Goal: Complete application form: Complete application form

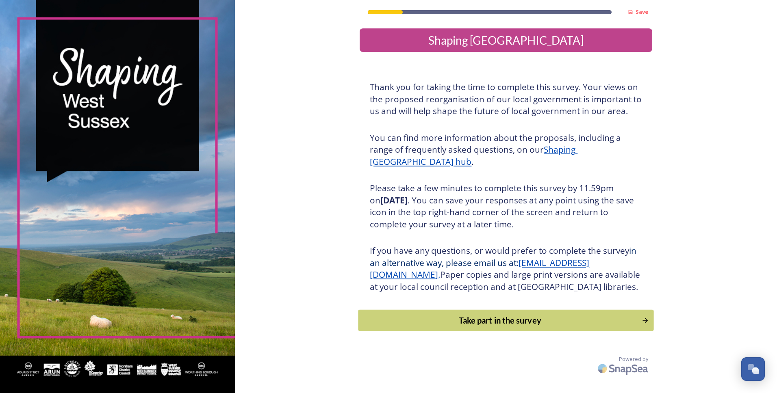
click at [474, 327] on div "Take part in the survey" at bounding box center [500, 321] width 275 height 12
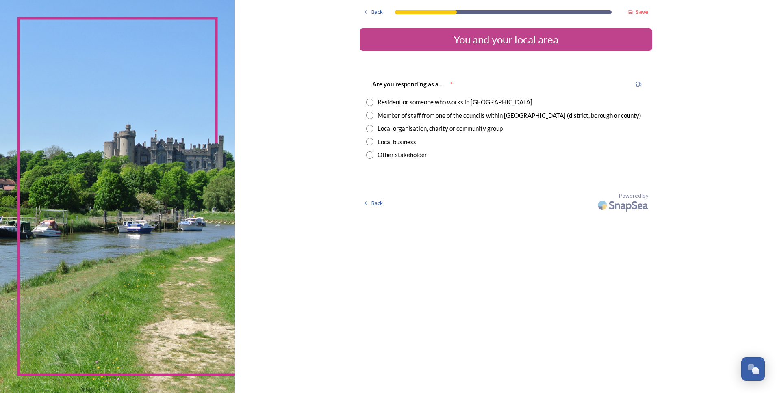
click at [436, 114] on div "Member of staff from one of the councils within [GEOGRAPHIC_DATA] (district, bo…" at bounding box center [510, 115] width 264 height 9
radio input "true"
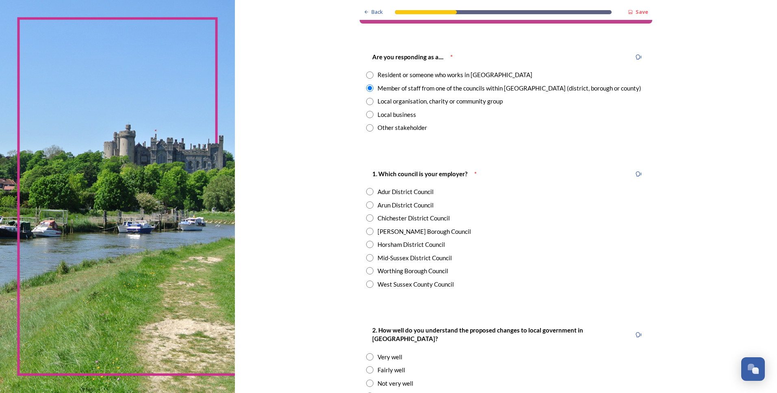
scroll to position [81, 0]
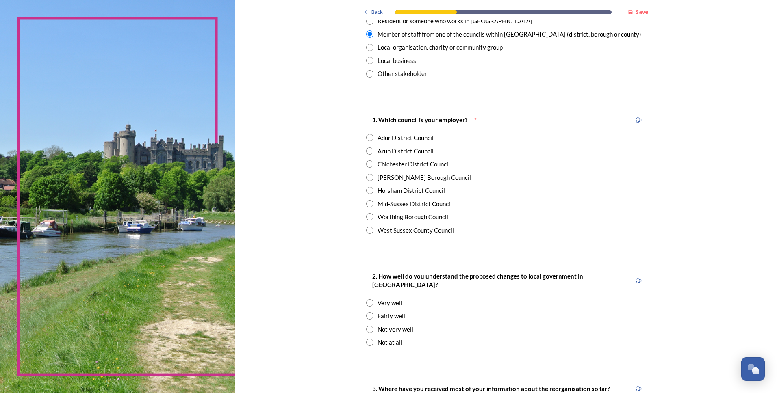
click at [380, 177] on div "[PERSON_NAME] Borough Council" at bounding box center [424, 177] width 93 height 9
radio input "true"
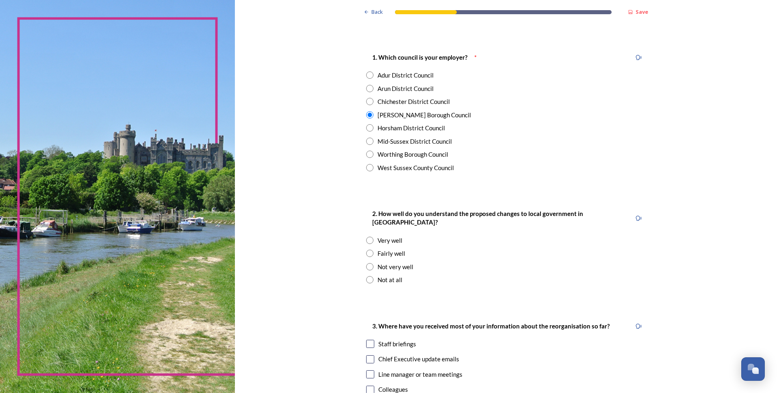
scroll to position [284, 0]
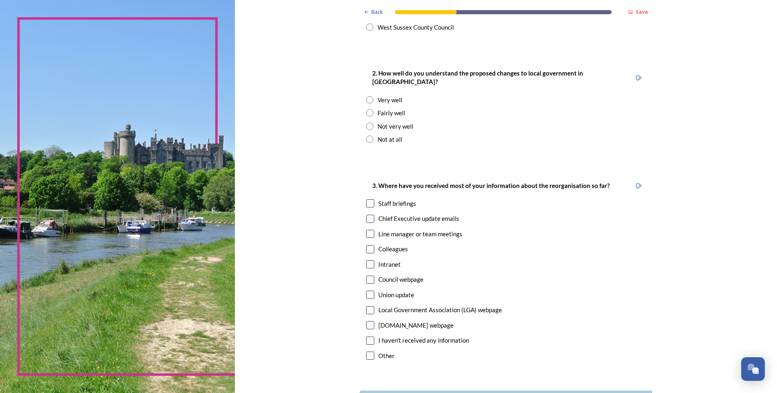
click at [382, 108] on div "Fairly well" at bounding box center [392, 112] width 28 height 9
radio input "true"
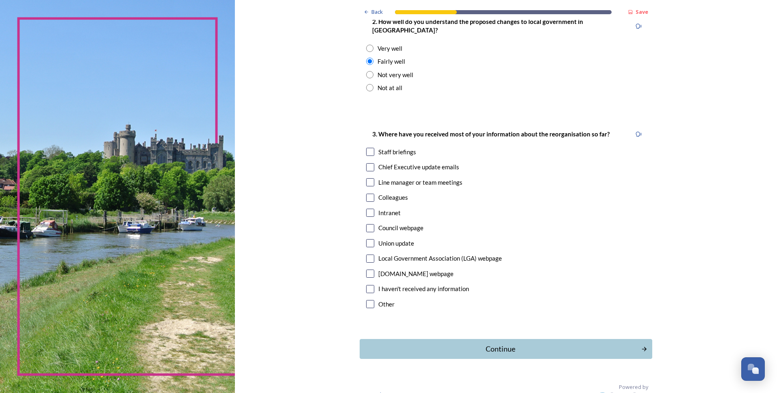
scroll to position [341, 0]
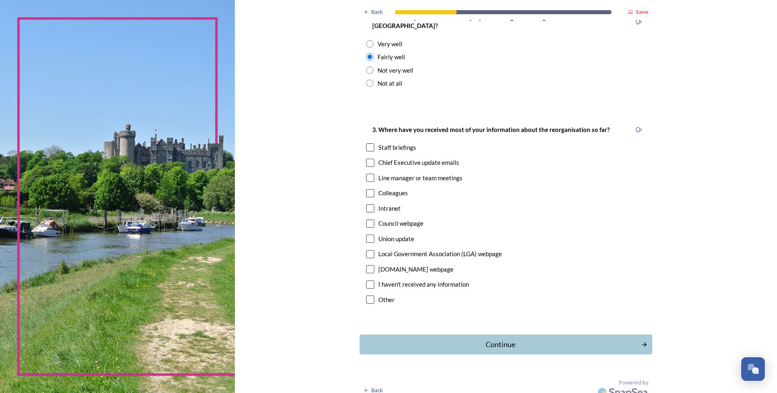
click at [367, 143] on input "checkbox" at bounding box center [370, 147] width 8 height 8
checkbox input "true"
click at [367, 159] on input "checkbox" at bounding box center [370, 163] width 8 height 8
checkbox input "true"
click at [501, 339] on div "Continue" at bounding box center [500, 344] width 275 height 11
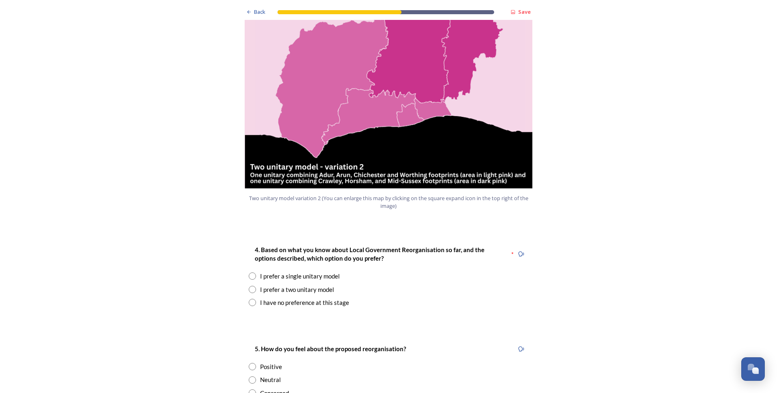
scroll to position [894, 0]
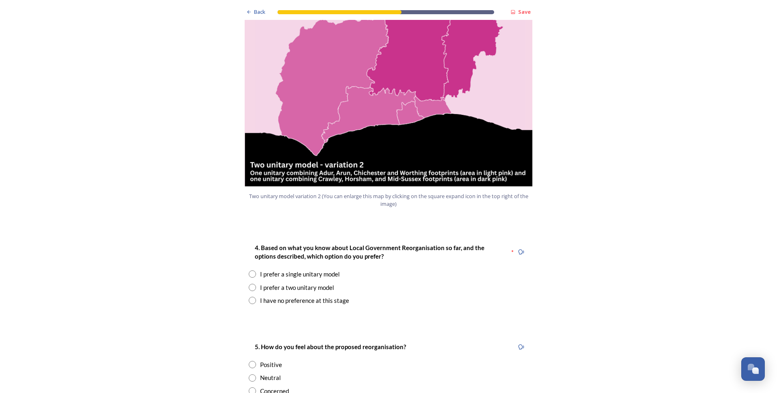
click at [262, 283] on div "I prefer a two unitary model" at bounding box center [297, 287] width 74 height 9
radio input "true"
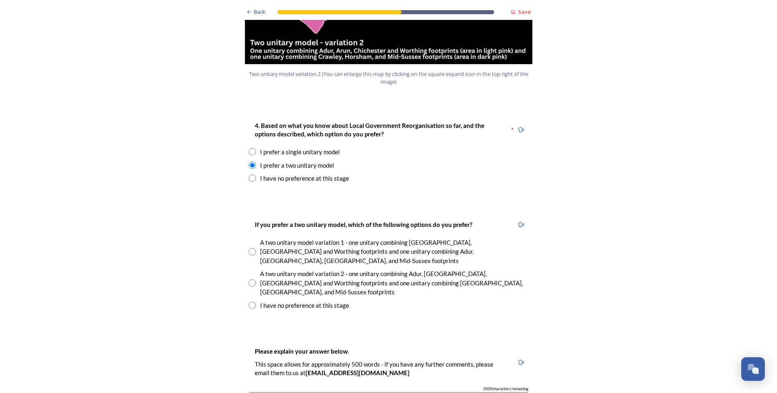
scroll to position [1057, 0]
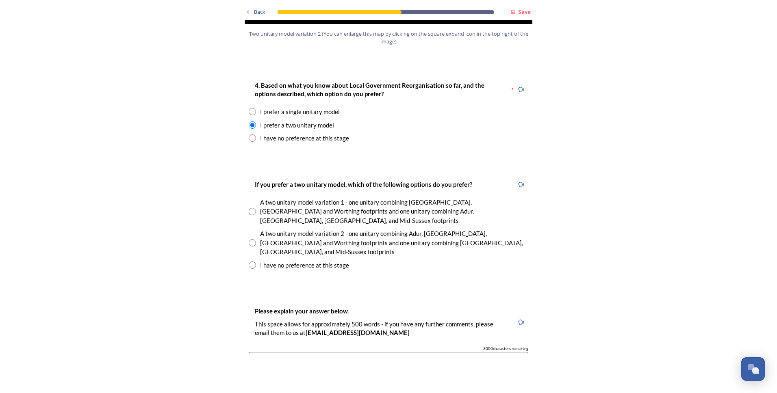
click at [251, 239] on input "radio" at bounding box center [252, 242] width 7 height 7
radio input "true"
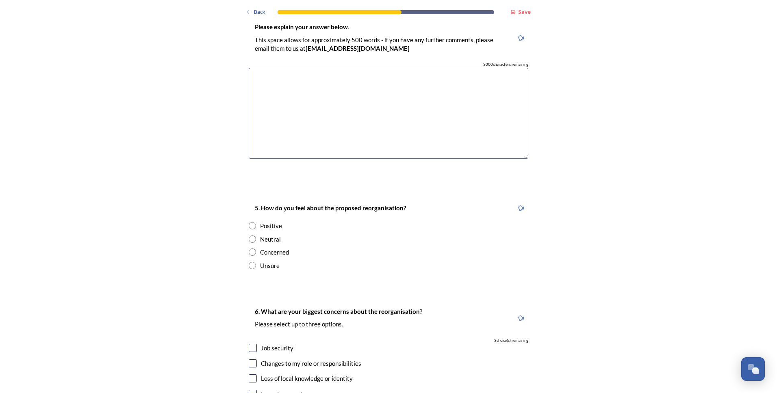
scroll to position [1382, 0]
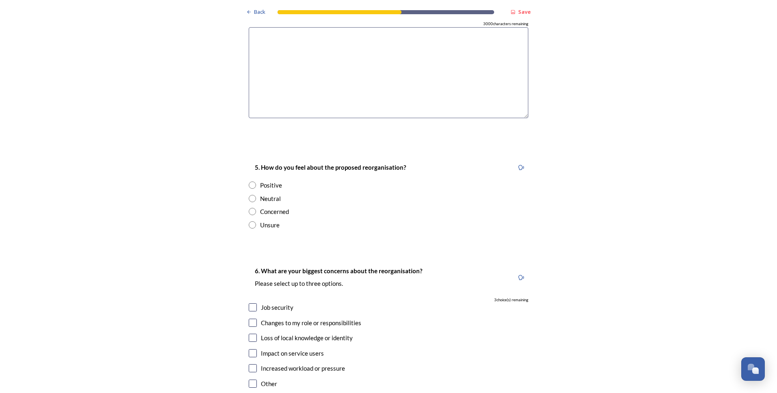
click at [268, 194] on div "Neutral" at bounding box center [270, 198] width 21 height 9
radio input "true"
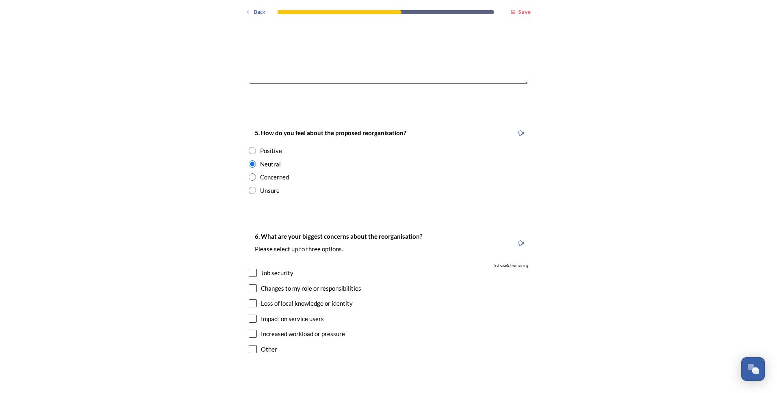
scroll to position [1463, 0]
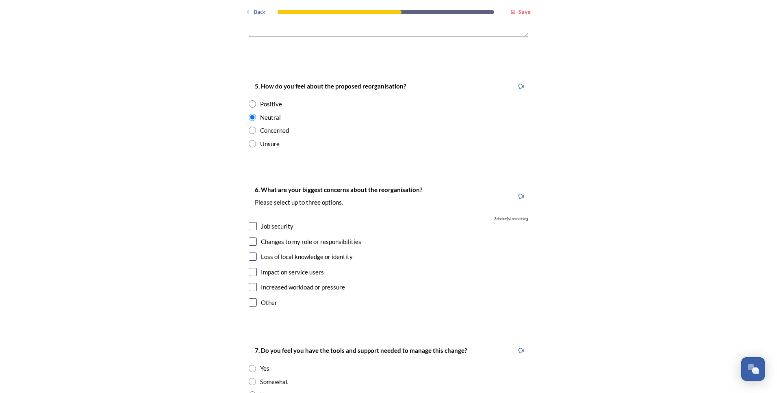
click at [252, 253] on input "checkbox" at bounding box center [253, 257] width 8 height 8
checkbox input "true"
click at [251, 238] on input "checkbox" at bounding box center [253, 242] width 8 height 8
checkbox input "true"
click at [252, 268] on input "checkbox" at bounding box center [253, 272] width 8 height 8
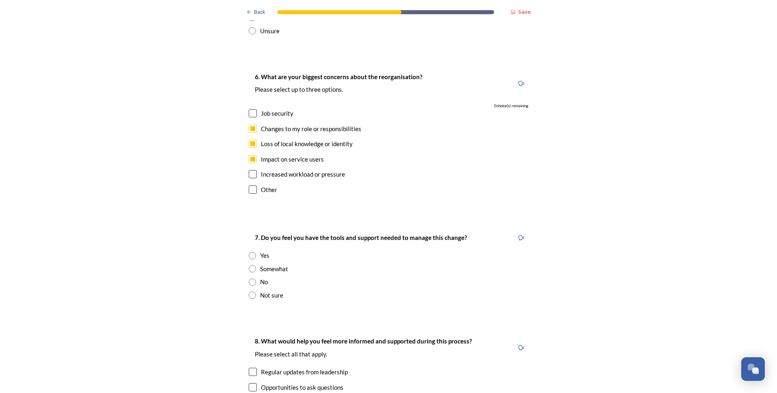
scroll to position [1585, 0]
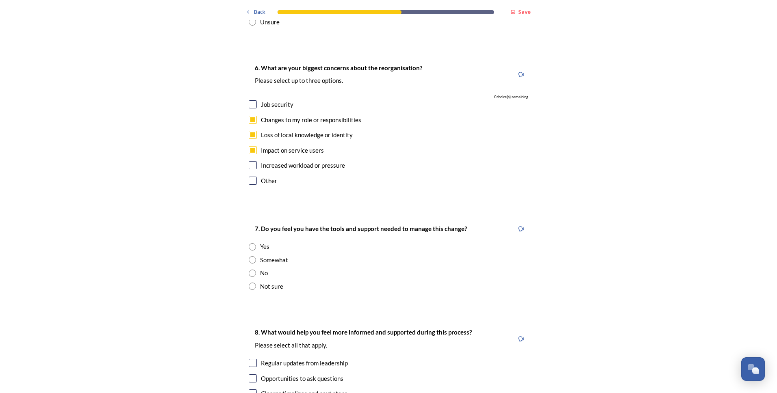
click at [252, 146] on input "checkbox" at bounding box center [253, 150] width 8 height 8
checkbox input "false"
click at [253, 161] on input "checkbox" at bounding box center [253, 165] width 8 height 8
checkbox input "true"
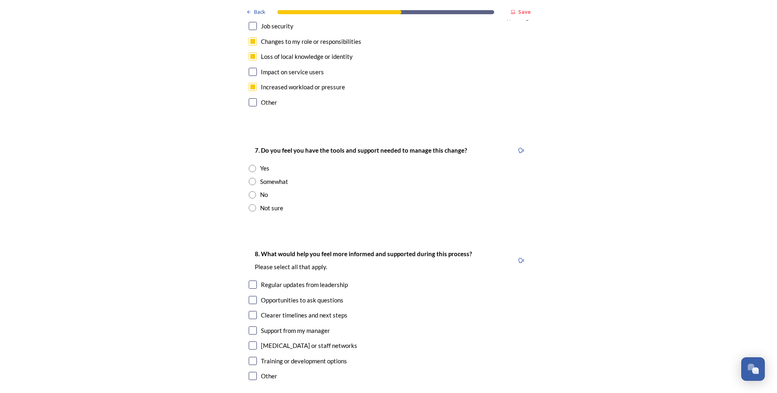
scroll to position [1666, 0]
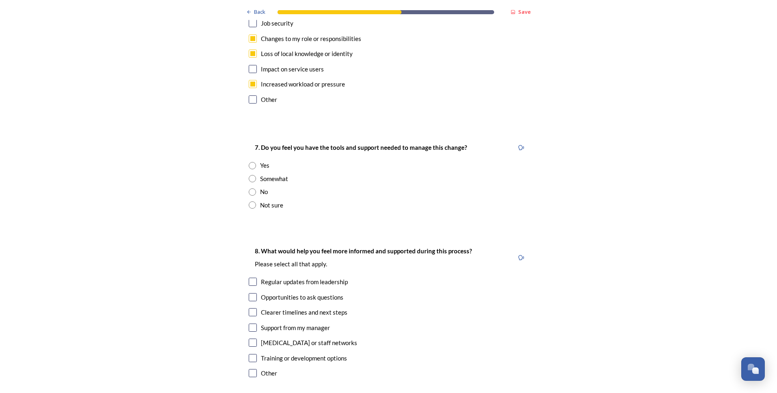
click at [271, 201] on div "Not sure" at bounding box center [271, 205] width 23 height 9
radio input "true"
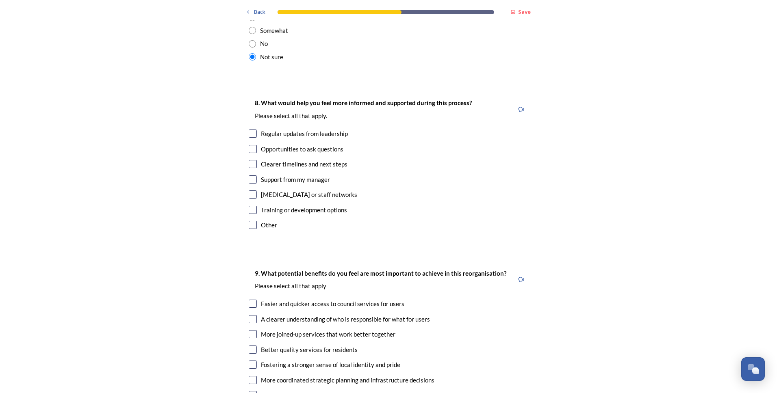
scroll to position [1829, 0]
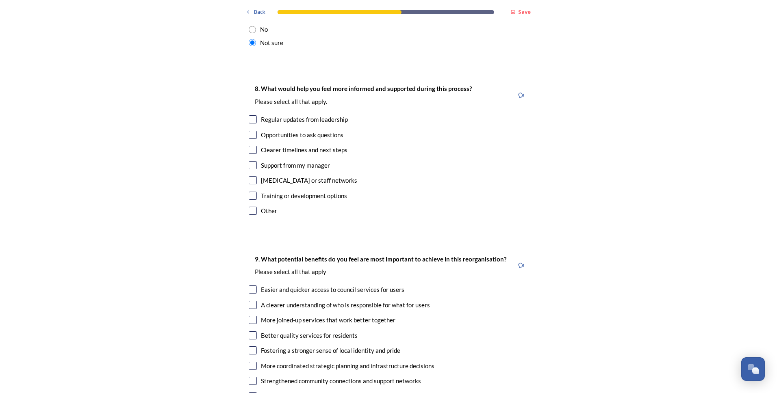
click at [249, 176] on input "checkbox" at bounding box center [253, 180] width 8 height 8
checkbox input "true"
click at [250, 131] on input "checkbox" at bounding box center [253, 135] width 8 height 8
checkbox input "true"
click at [249, 115] on input "checkbox" at bounding box center [253, 119] width 8 height 8
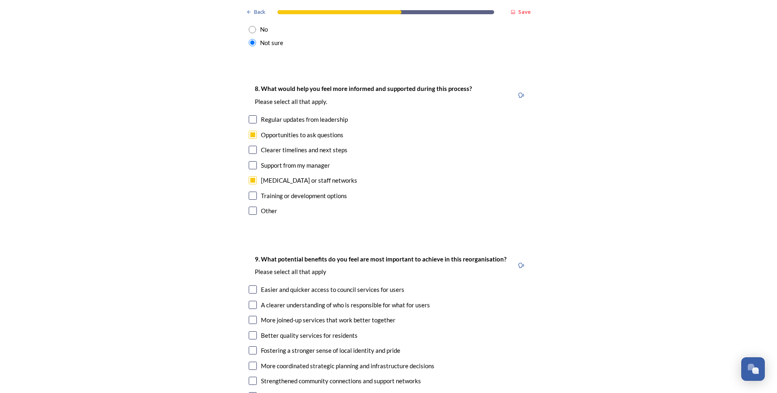
checkbox input "true"
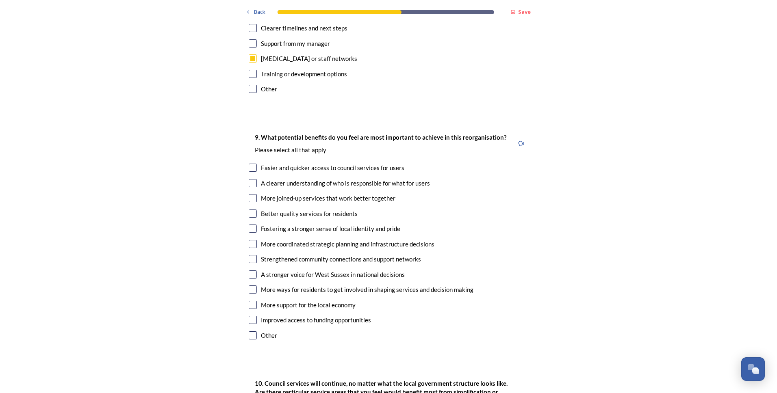
scroll to position [1991, 0]
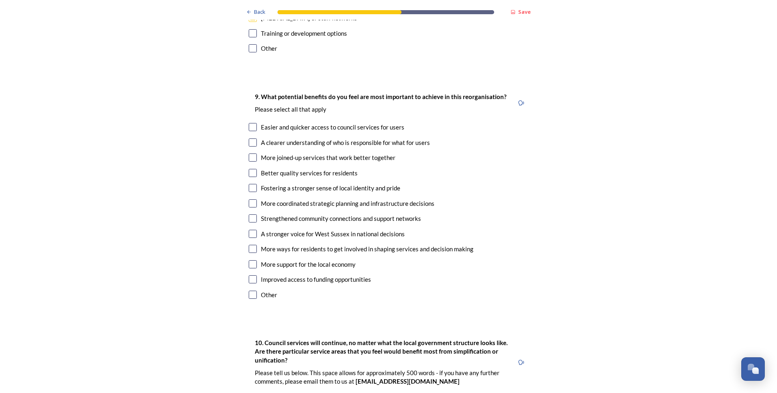
click at [251, 139] on input "checkbox" at bounding box center [253, 143] width 8 height 8
click at [249, 139] on input "checkbox" at bounding box center [253, 143] width 8 height 8
checkbox input "false"
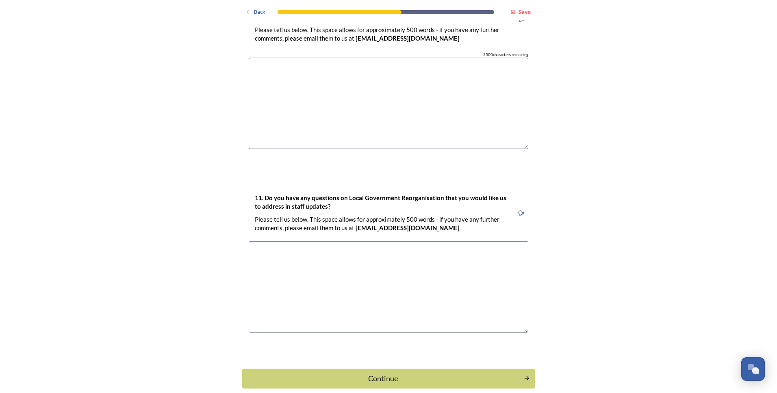
scroll to position [2335, 0]
click at [398, 373] on div "Continue" at bounding box center [382, 378] width 275 height 11
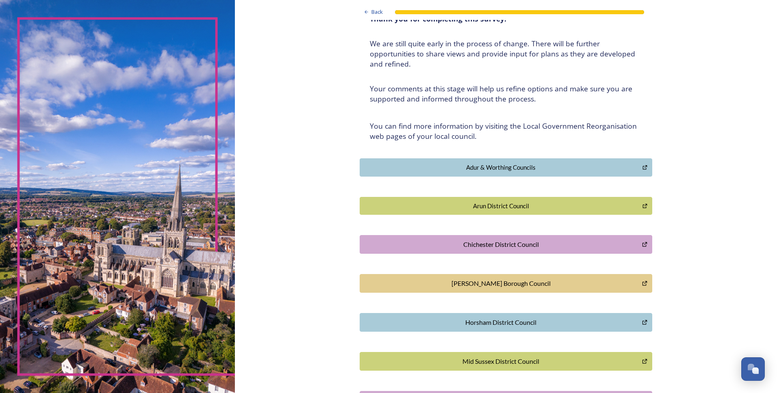
scroll to position [0, 0]
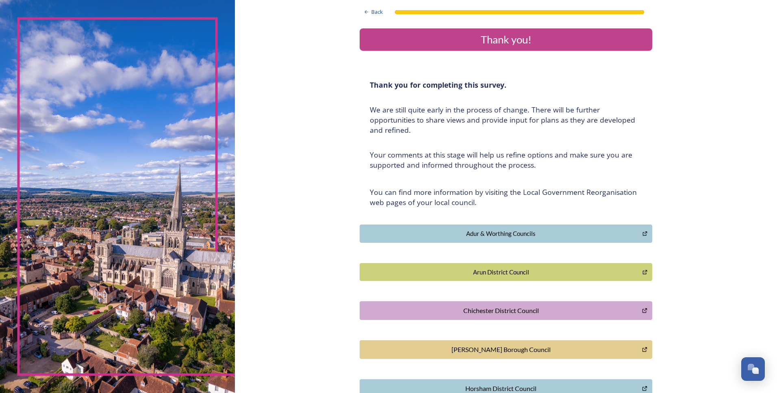
click at [497, 46] on div "Thank you!" at bounding box center [506, 40] width 286 height 16
